Goal: Information Seeking & Learning: Learn about a topic

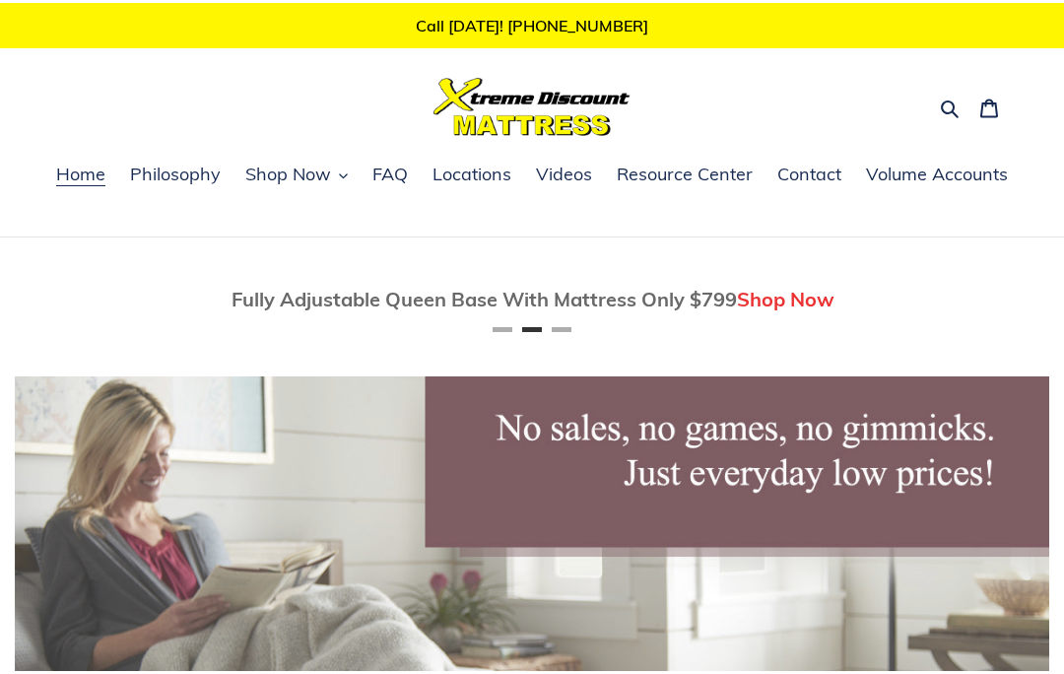
scroll to position [0, 1035]
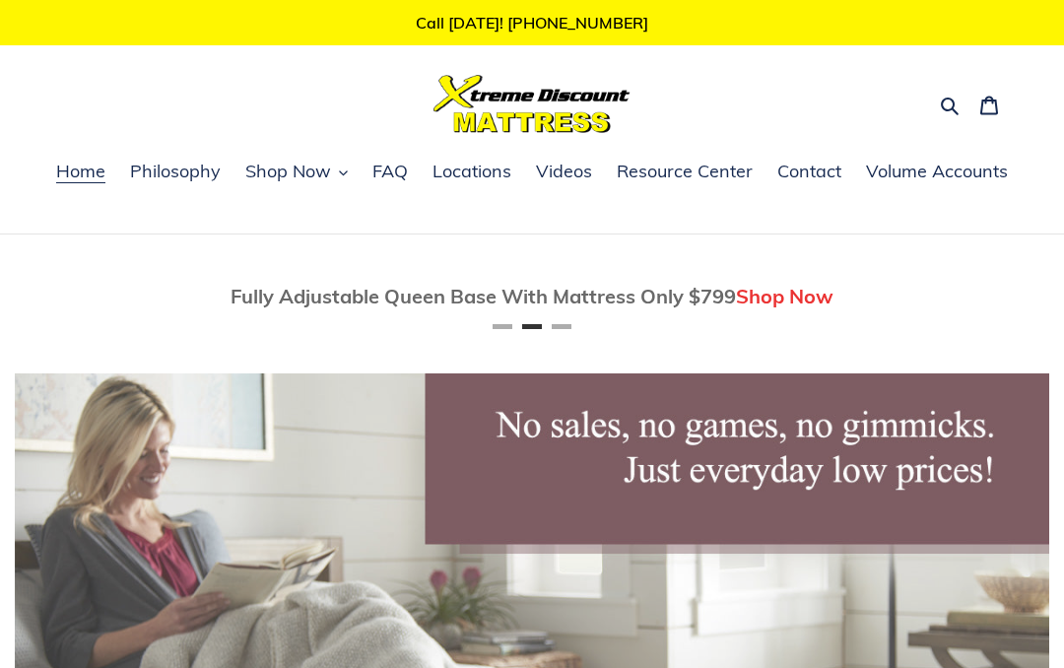
click at [942, 107] on icon "button" at bounding box center [950, 107] width 18 height 18
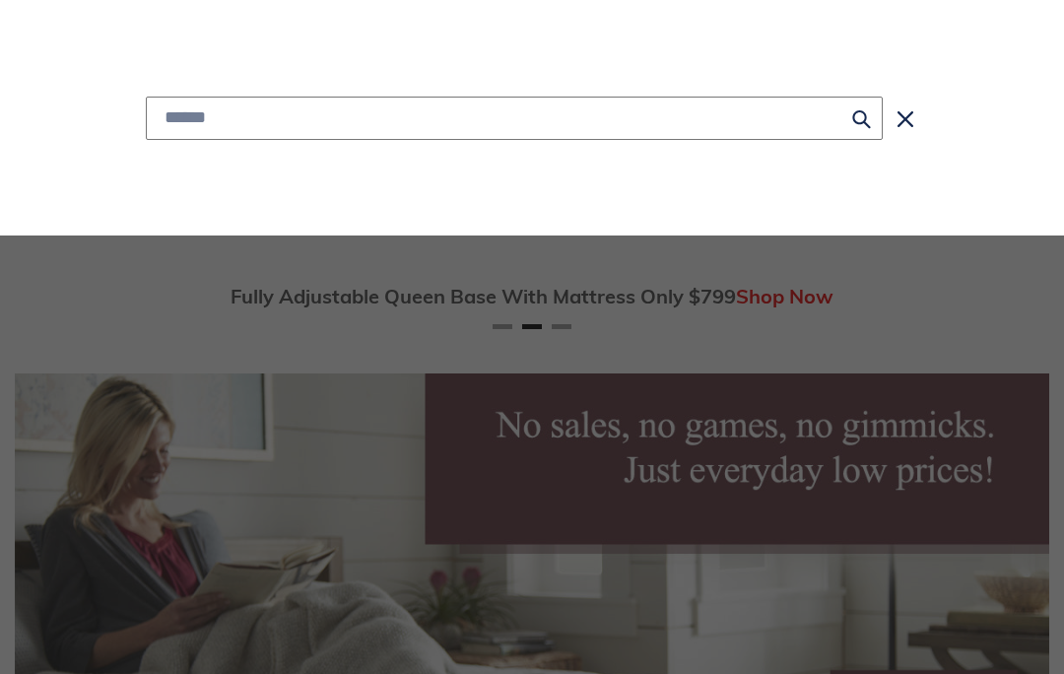
type input "*"
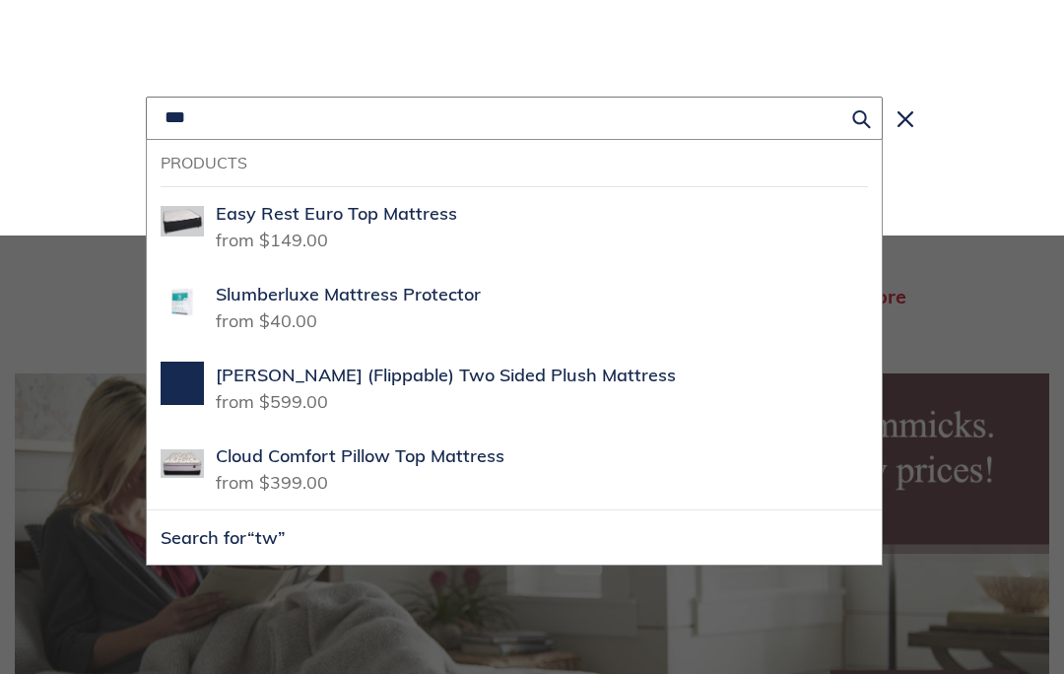
scroll to position [0, 2069]
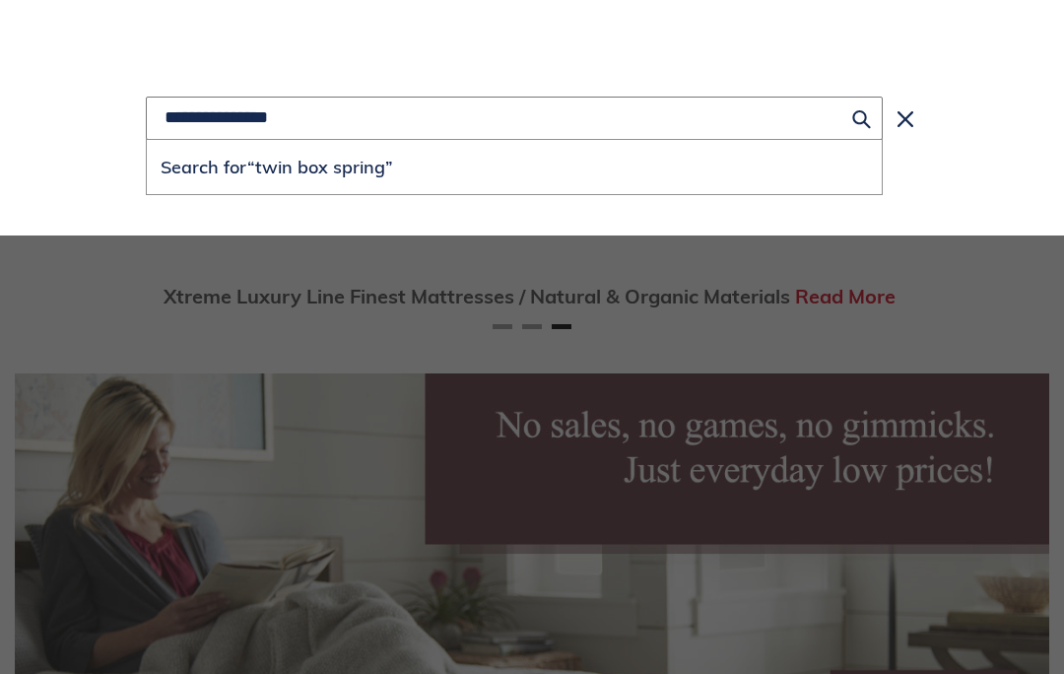
type input "**********"
click at [514, 168] on button "Search for “twin box spring”" at bounding box center [514, 167] width 735 height 54
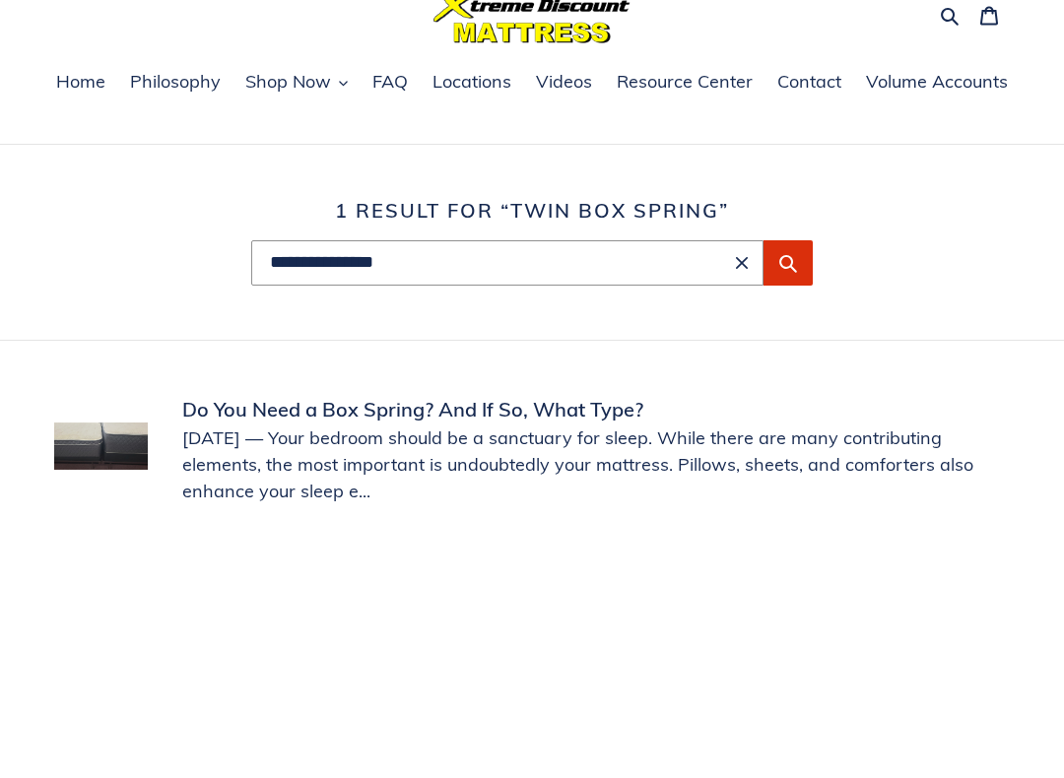
scroll to position [71, 0]
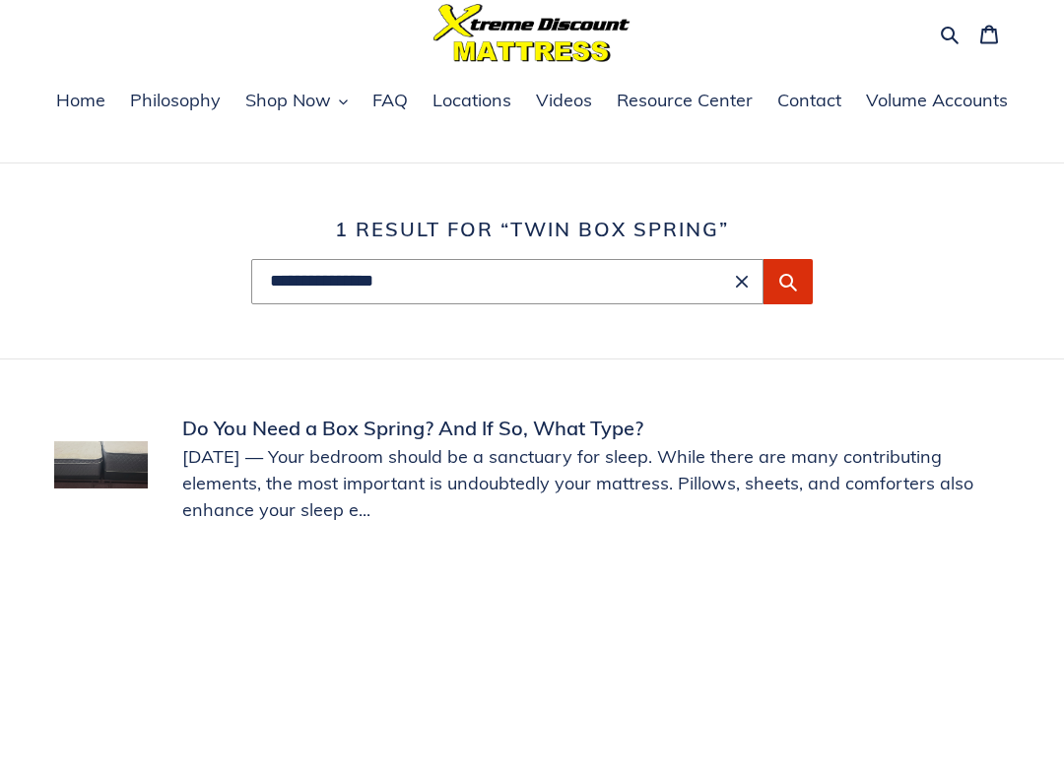
click at [405, 437] on link "Do You Need a Box Spring? And If So, What Type?" at bounding box center [532, 468] width 956 height 109
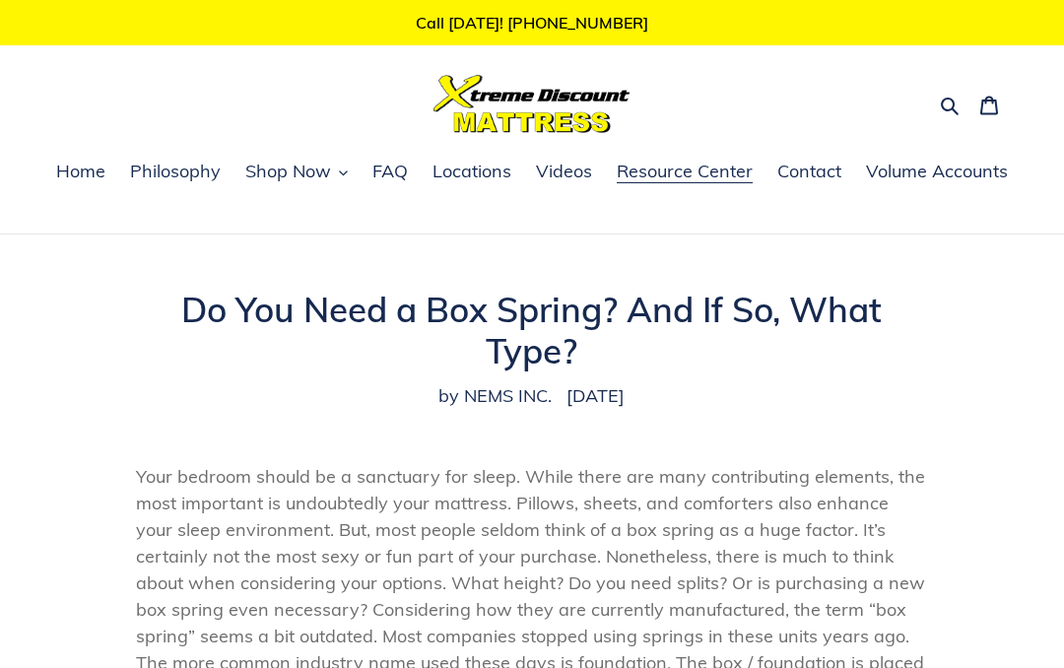
click at [314, 183] on span "Shop Now" at bounding box center [288, 172] width 86 height 24
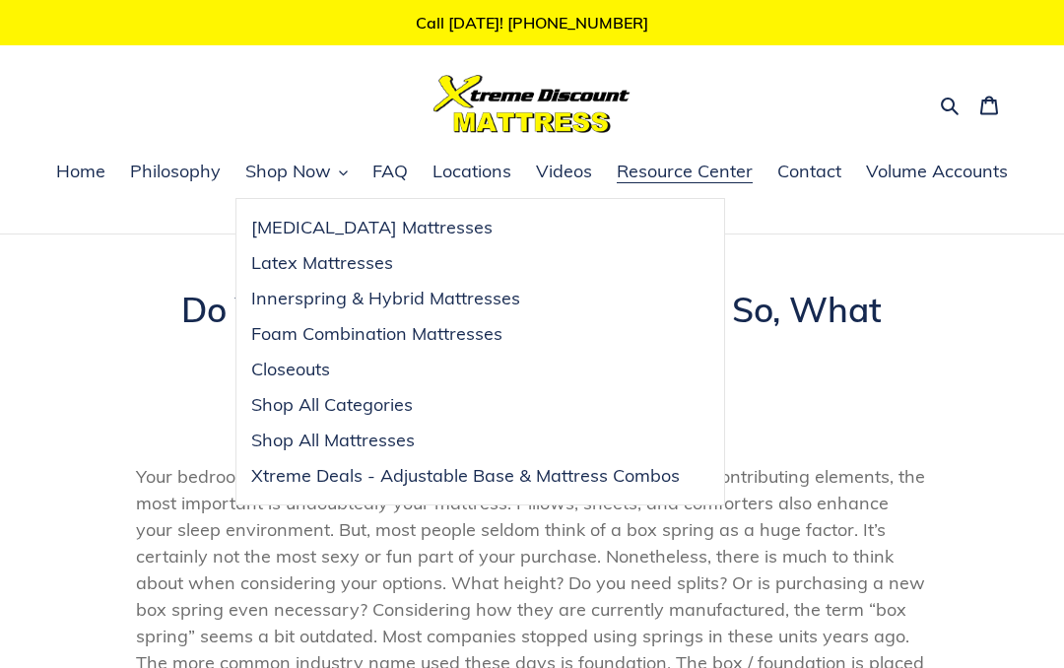
click at [296, 366] on span "Closeouts" at bounding box center [290, 370] width 79 height 24
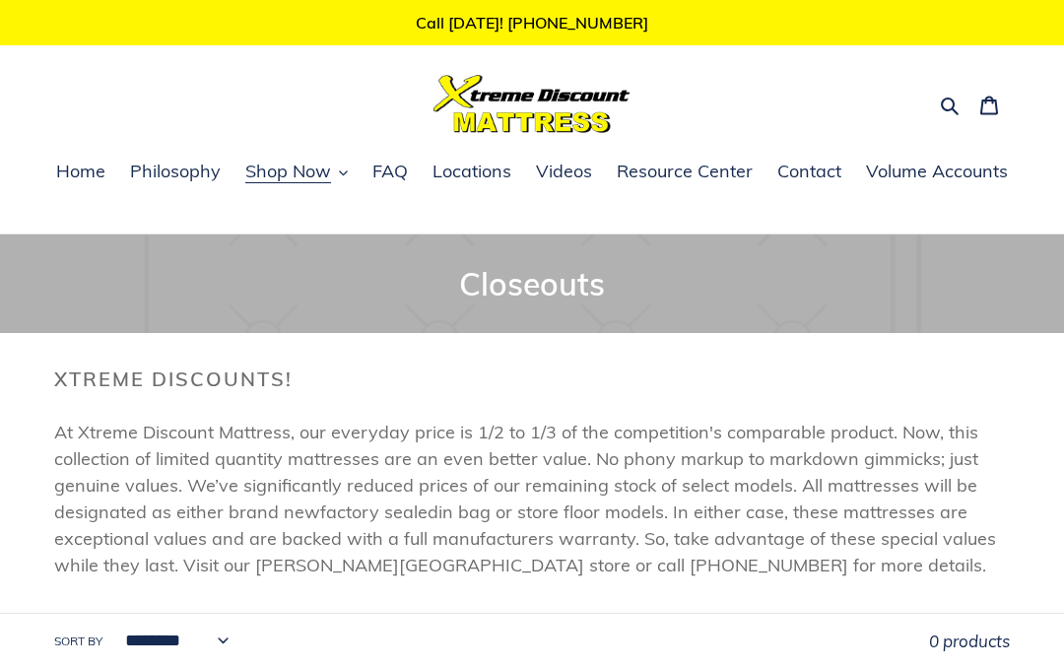
click at [83, 182] on span "Home" at bounding box center [80, 172] width 49 height 24
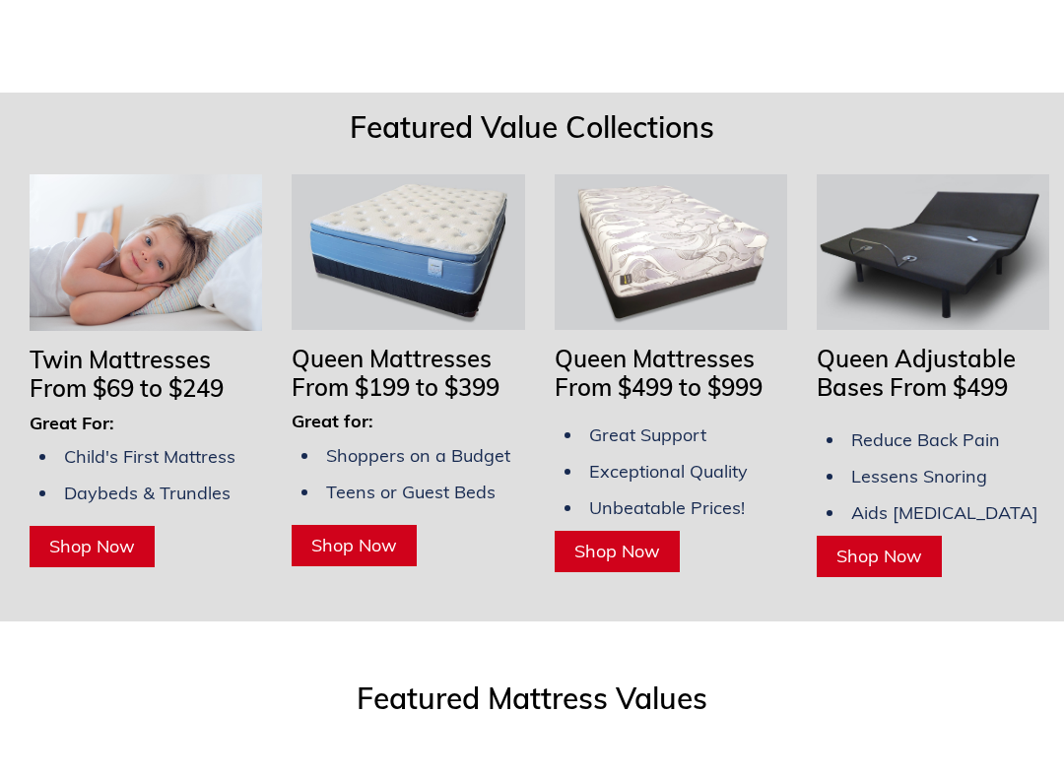
scroll to position [1726, 0]
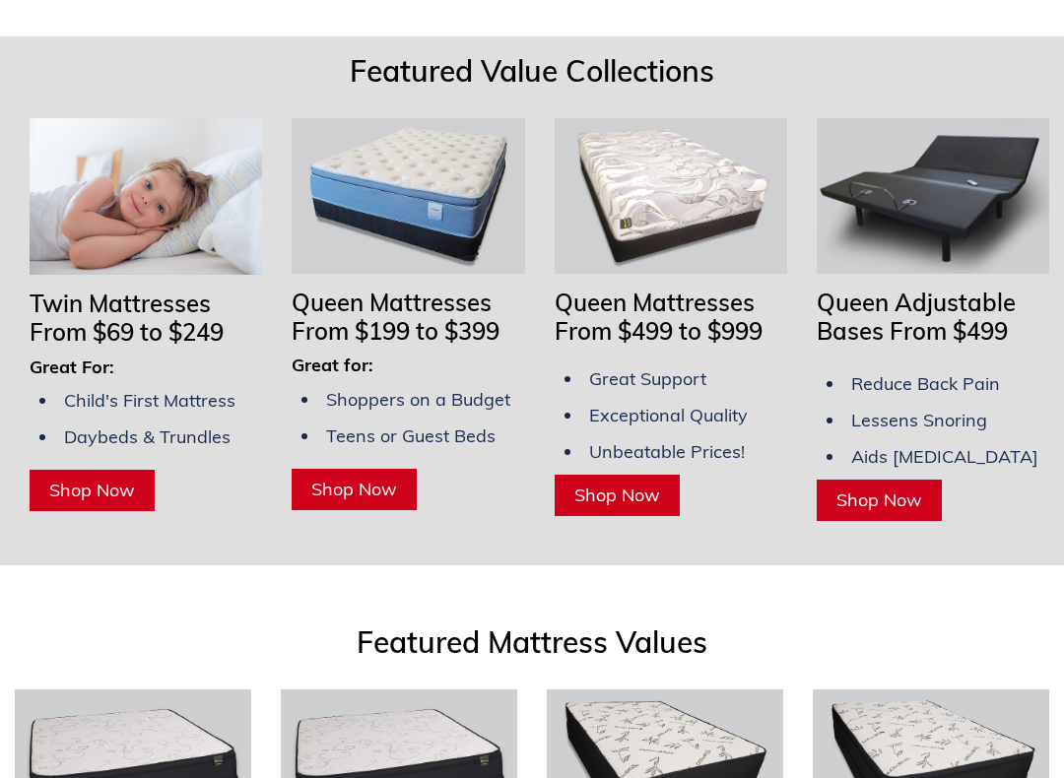
click at [103, 487] on span "Shop Now" at bounding box center [92, 490] width 86 height 23
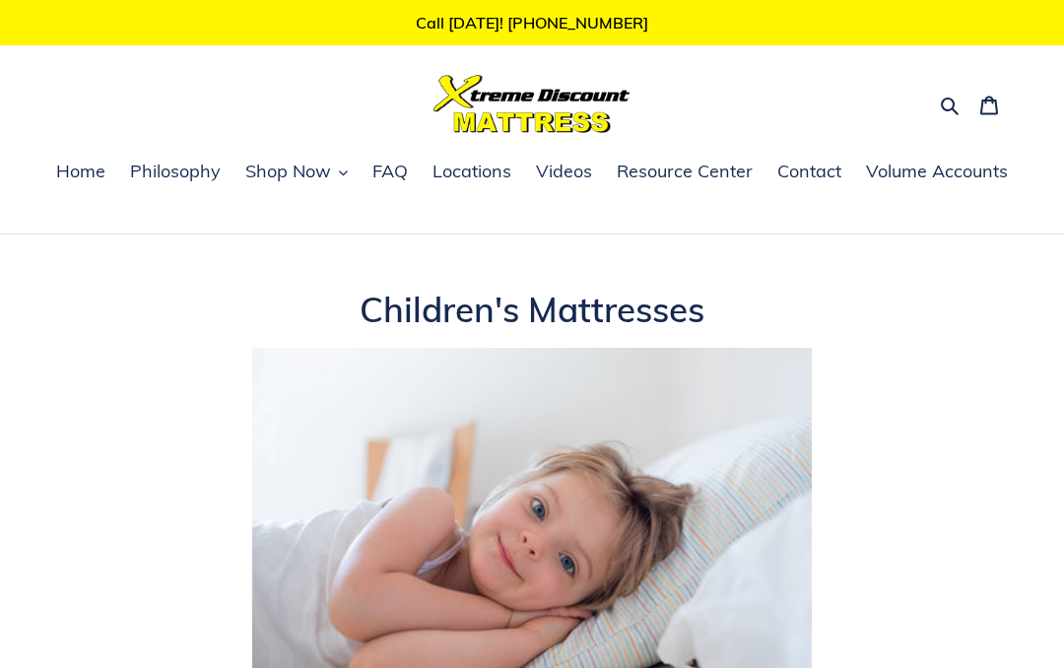
click at [486, 181] on span "Locations" at bounding box center [472, 172] width 79 height 24
